Goal: Transaction & Acquisition: Purchase product/service

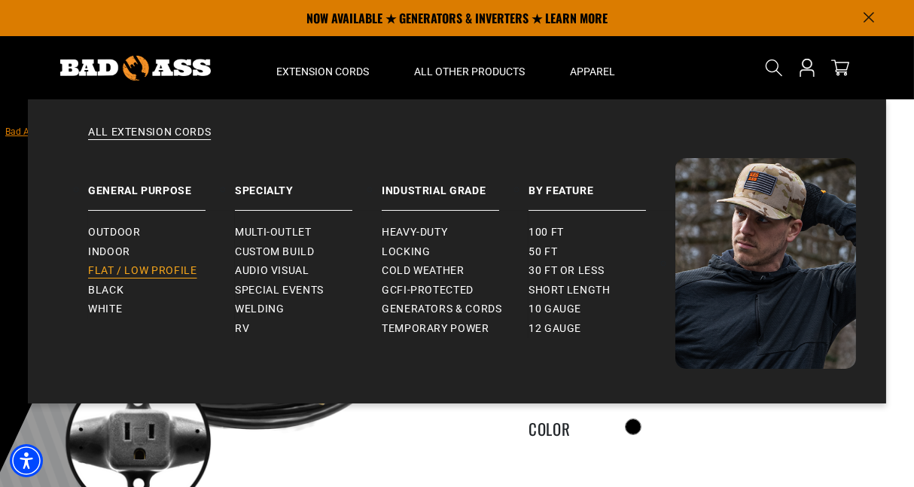
click at [132, 270] on span "Flat / Low Profile" at bounding box center [142, 271] width 109 height 14
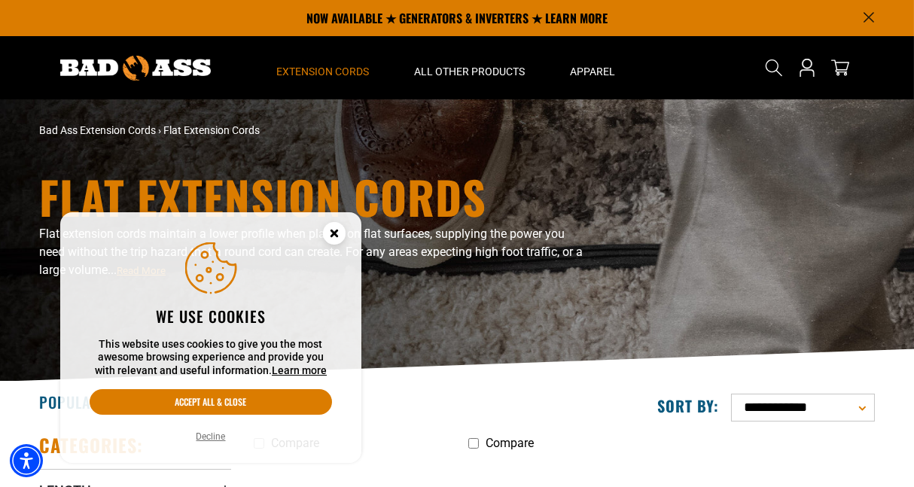
click at [332, 233] on icon "Cookie Consent" at bounding box center [333, 232] width 5 height 5
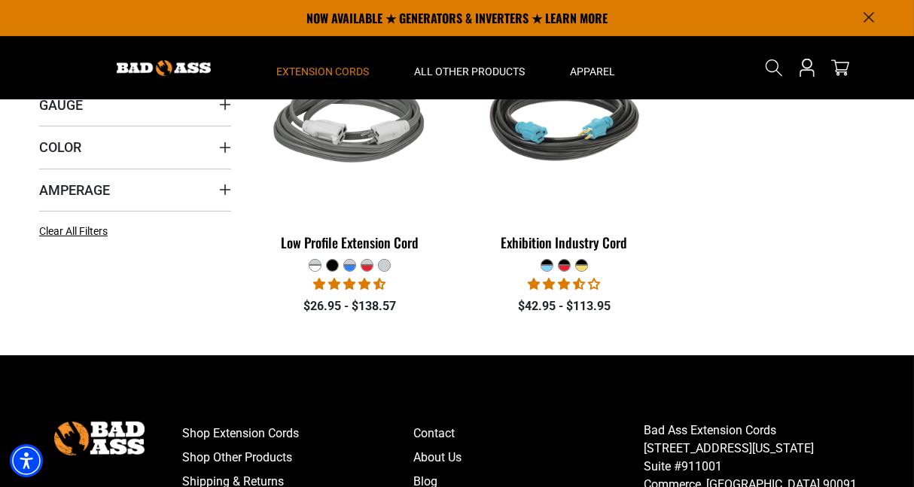
scroll to position [377, 0]
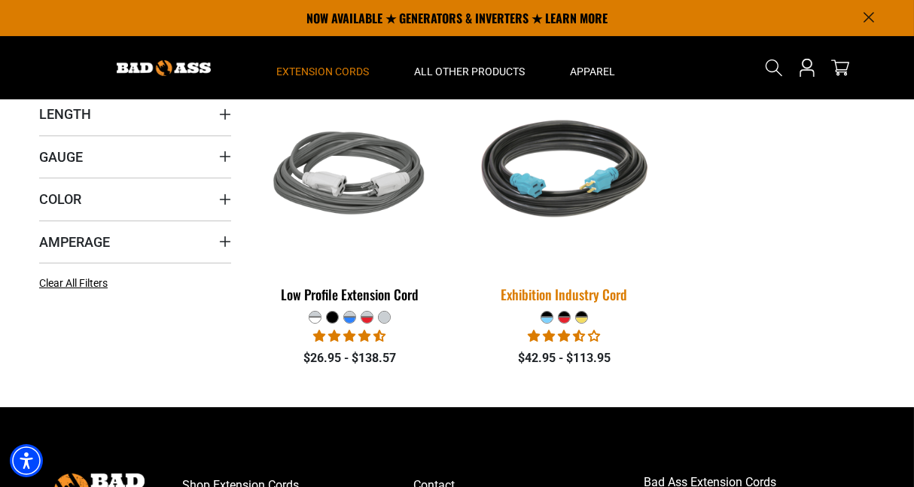
click at [571, 198] on img at bounding box center [564, 175] width 211 height 193
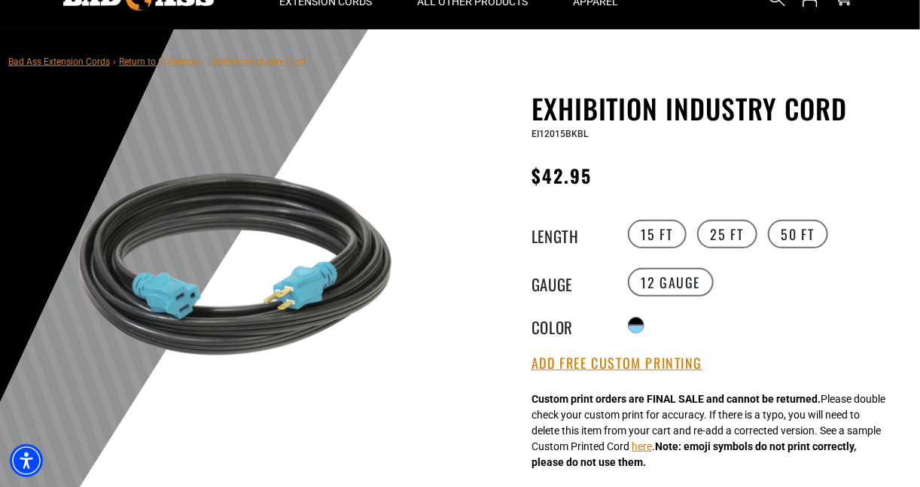
scroll to position [75, 0]
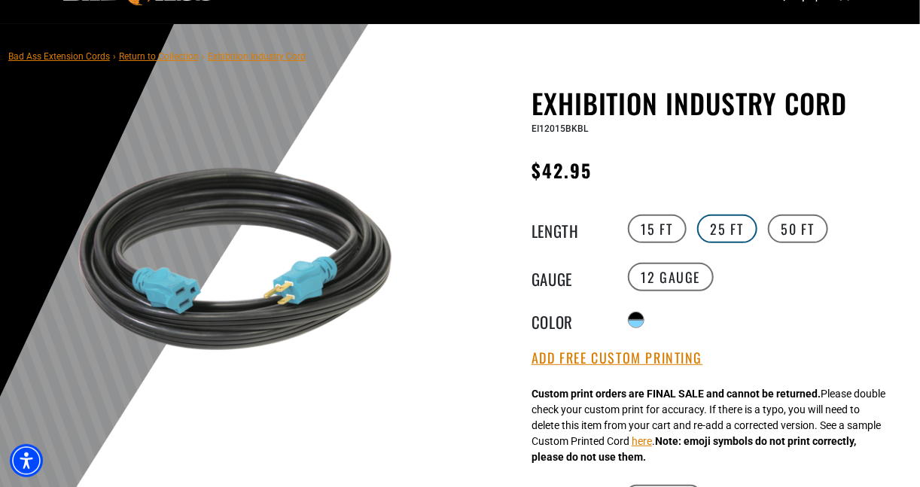
click at [733, 227] on label "25 FT" at bounding box center [727, 229] width 60 height 29
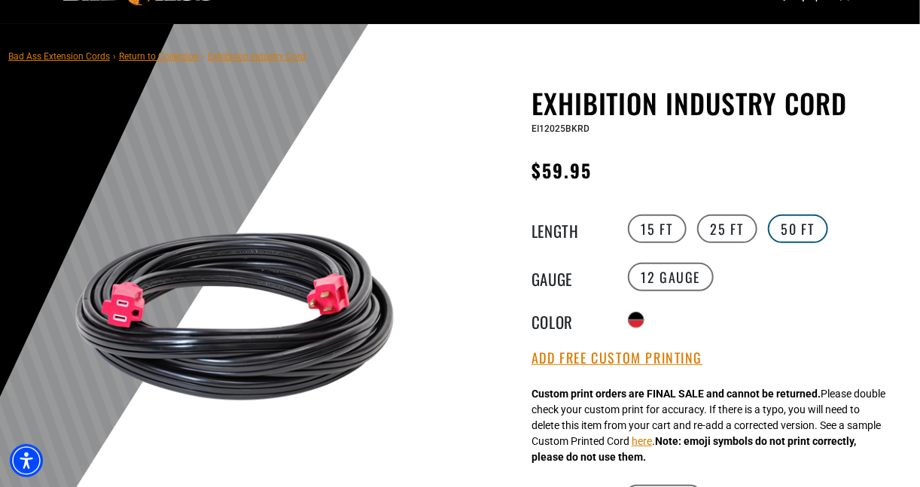
click at [797, 227] on label "50 FT" at bounding box center [798, 229] width 60 height 29
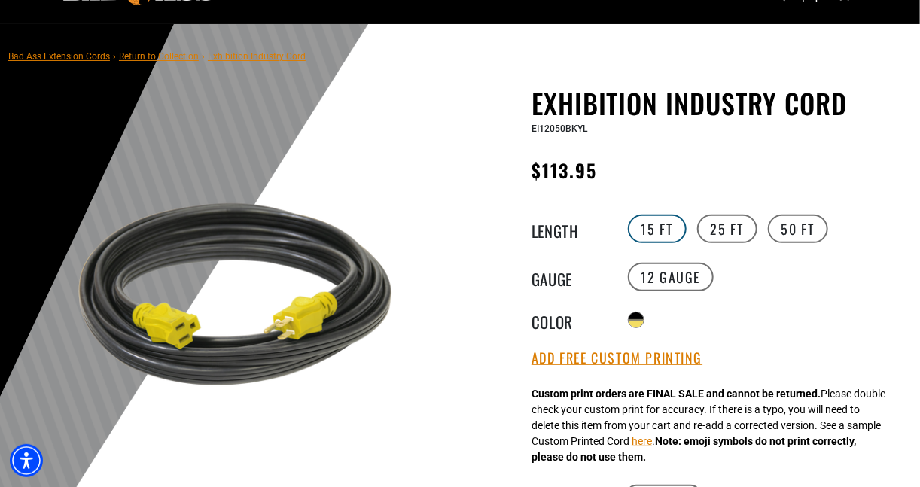
click at [668, 223] on label "15 FT" at bounding box center [657, 229] width 59 height 29
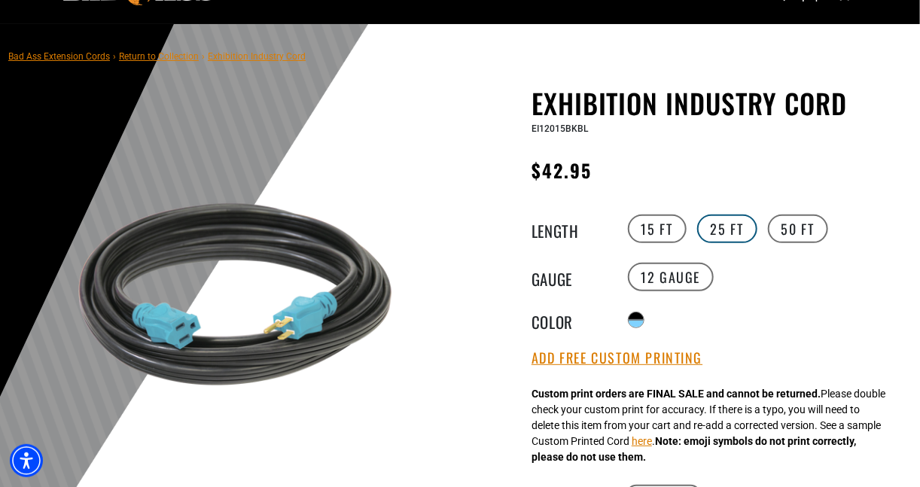
click at [732, 227] on label "25 FT" at bounding box center [727, 229] width 60 height 29
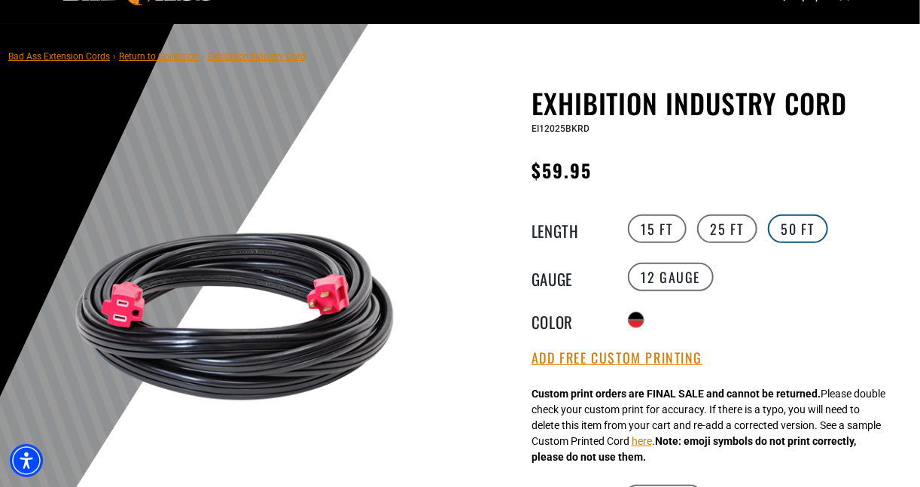
click at [786, 229] on label "50 FT" at bounding box center [798, 229] width 60 height 29
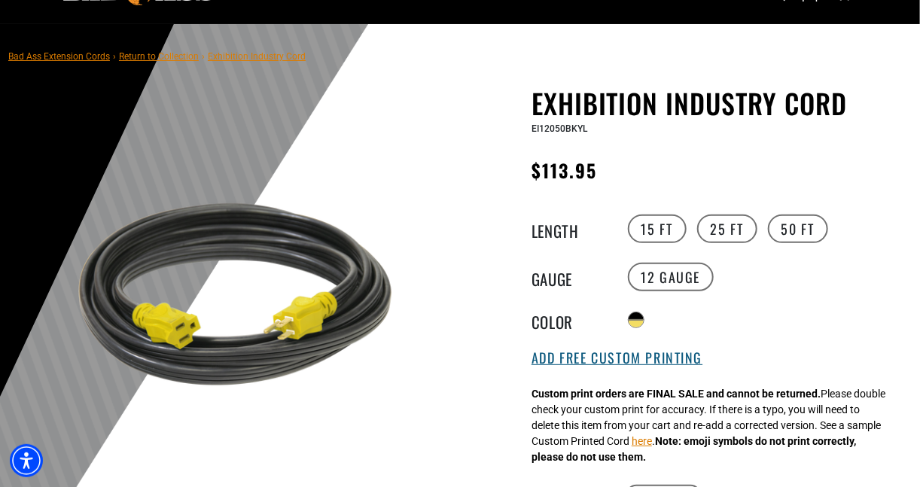
click at [603, 362] on button "Add Free Custom Printing" at bounding box center [617, 358] width 171 height 17
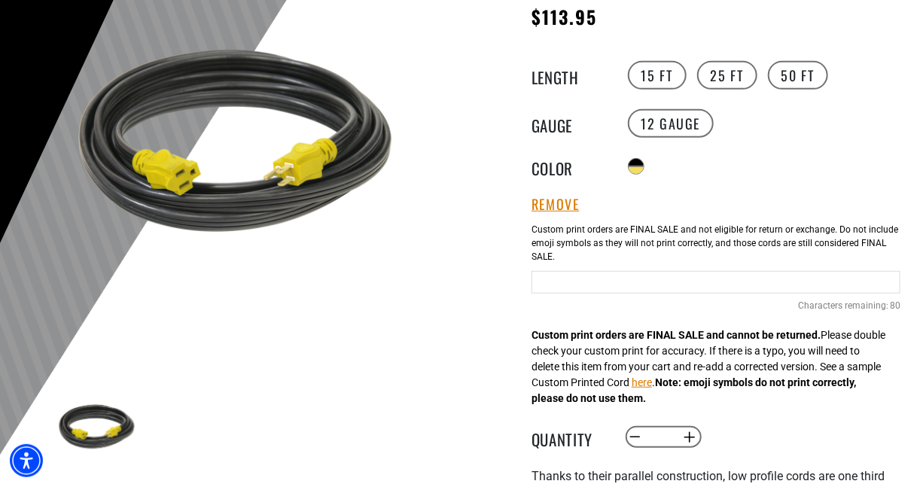
scroll to position [301, 0]
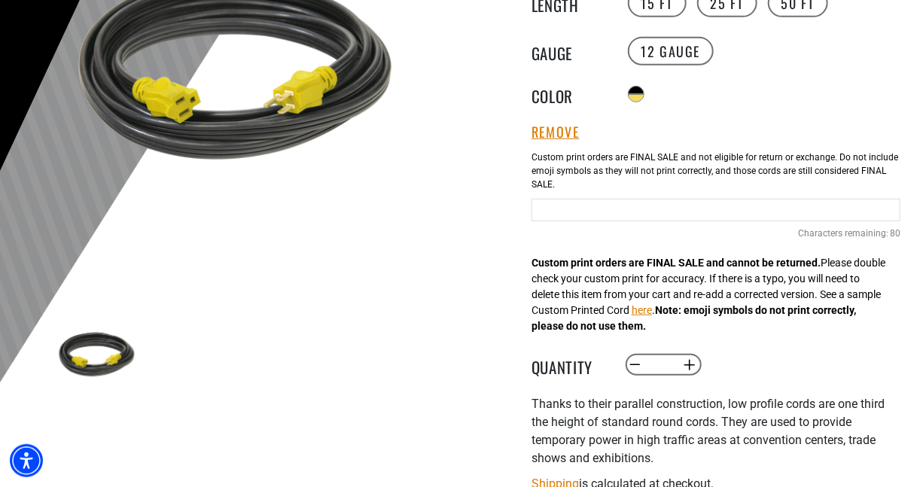
click at [607, 212] on input "text" at bounding box center [716, 210] width 369 height 23
type input "*********"
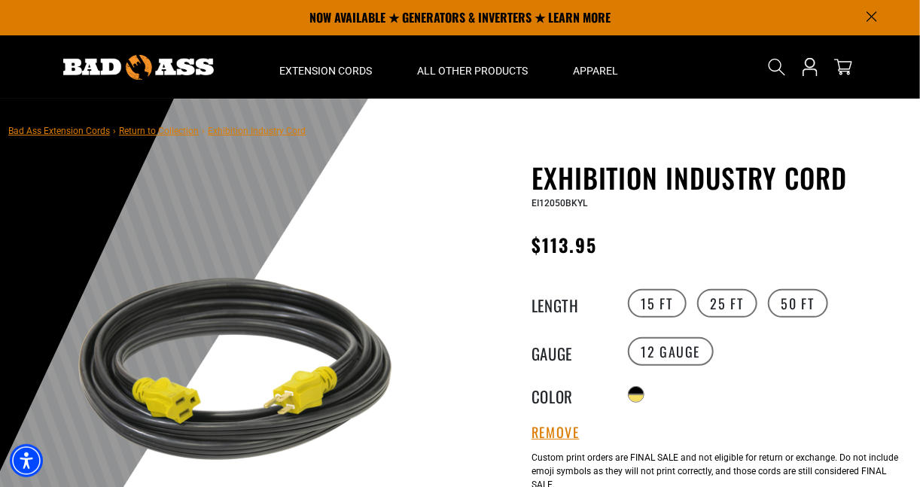
scroll to position [0, 0]
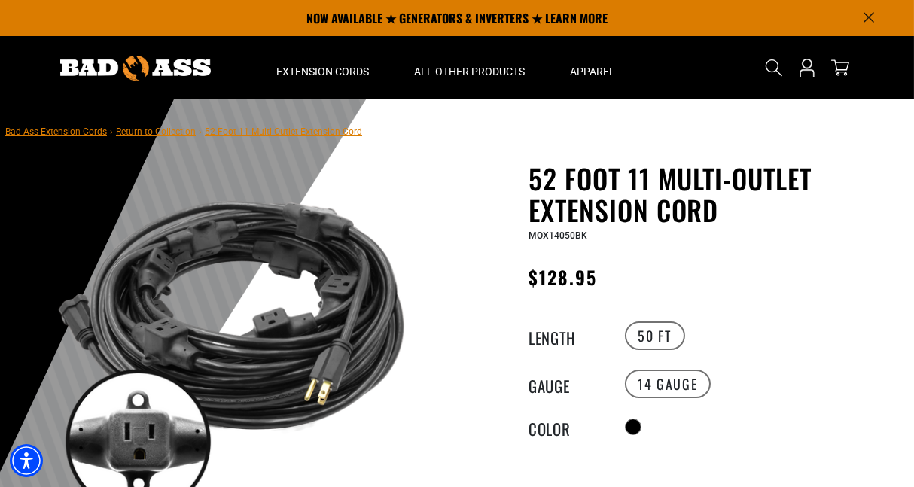
scroll to position [75, 0]
